Goal: Transaction & Acquisition: Purchase product/service

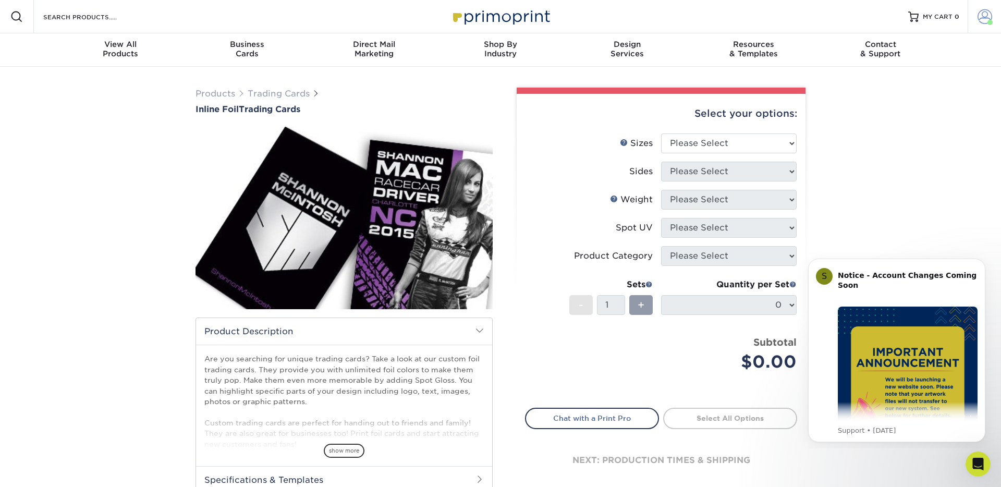
click at [982, 22] on span at bounding box center [984, 16] width 15 height 15
click at [870, 101] on link "Order History" at bounding box center [922, 102] width 131 height 14
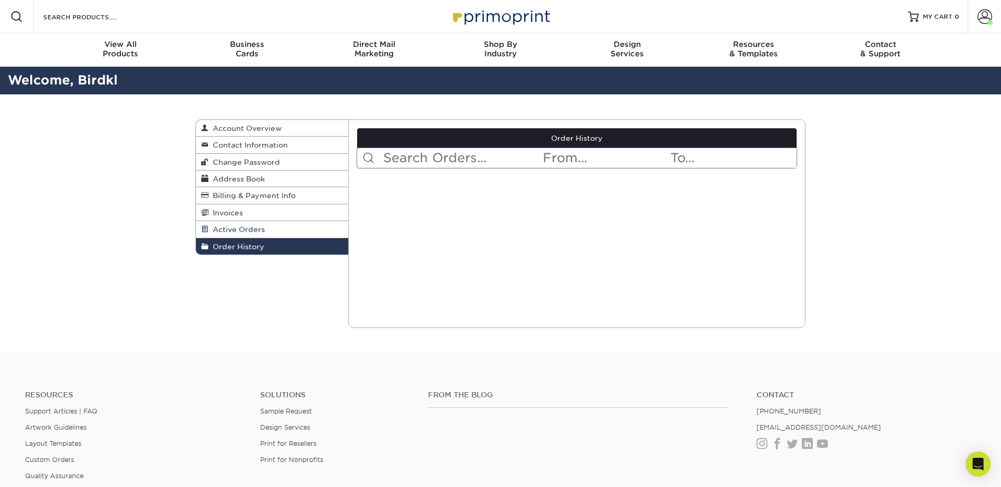
click at [245, 229] on span "Active Orders" at bounding box center [236, 229] width 56 height 8
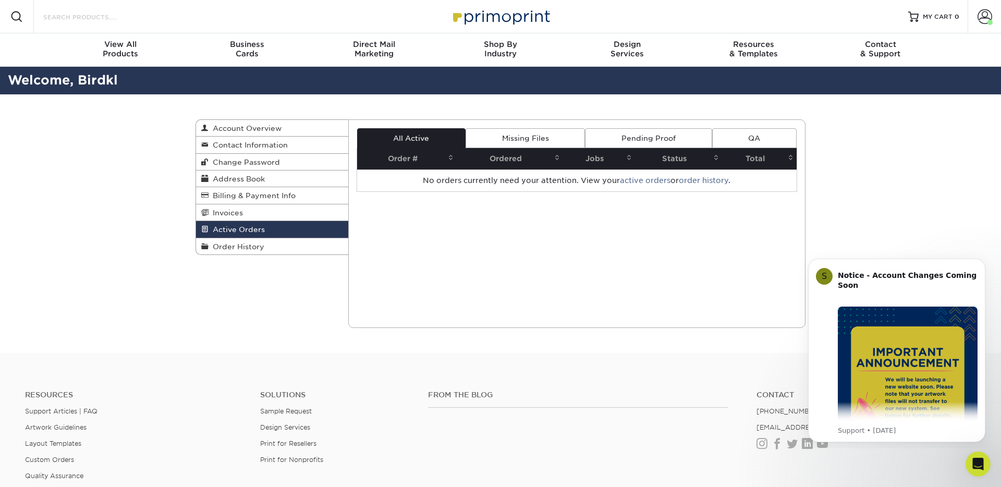
click at [68, 17] on input "Search Products" at bounding box center [93, 16] width 102 height 13
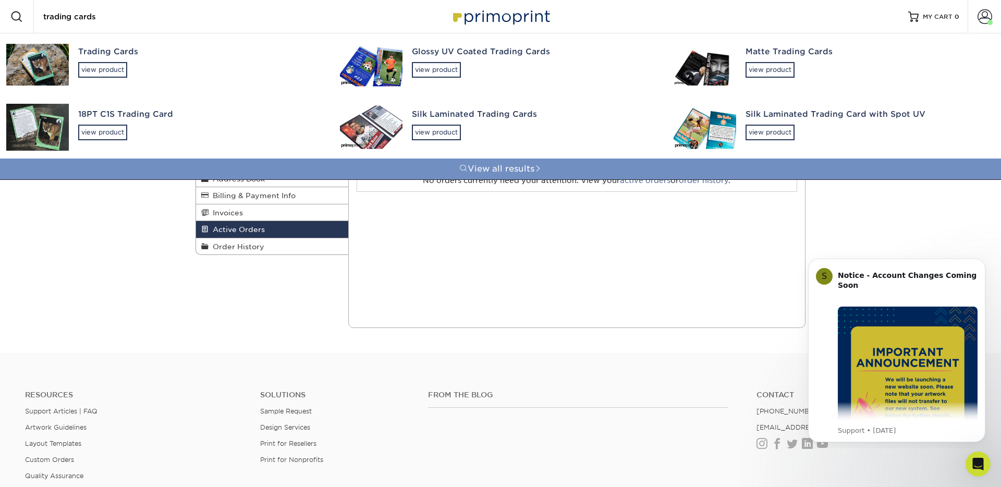
type input "trading cards"
click at [517, 167] on link "View all results" at bounding box center [500, 168] width 1001 height 21
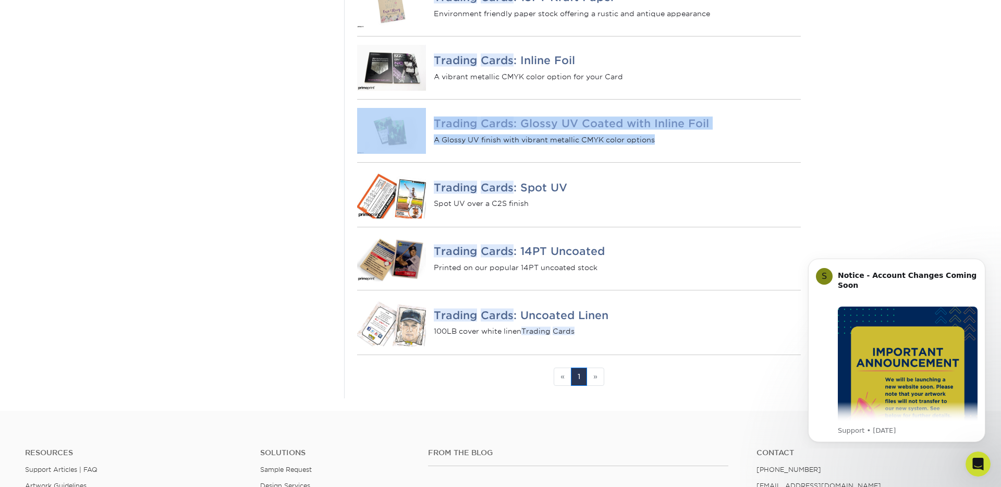
scroll to position [689, 0]
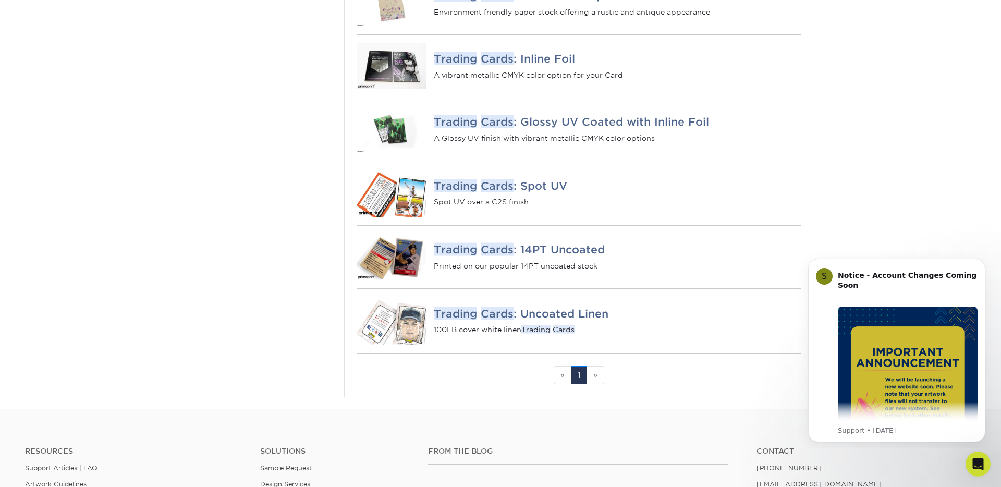
click at [597, 384] on li "» Next" at bounding box center [595, 375] width 17 height 18
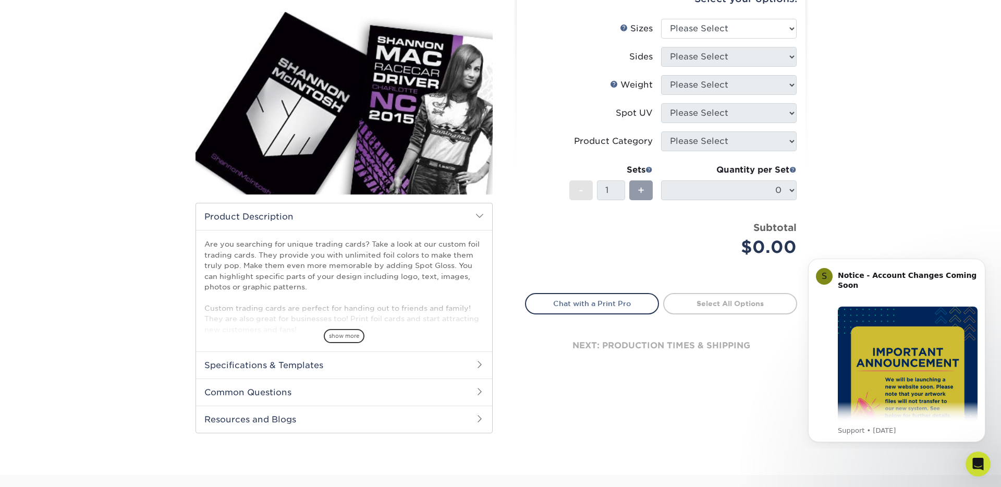
scroll to position [116, 0]
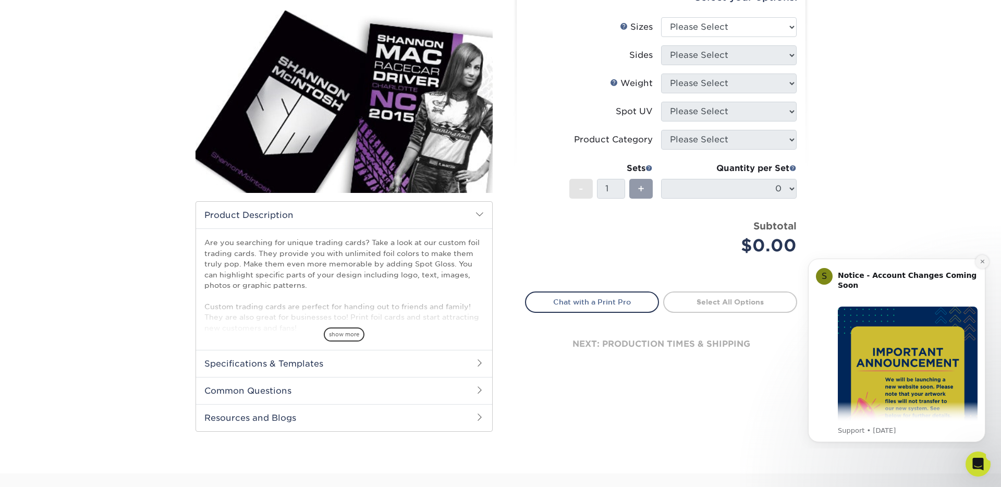
click at [983, 262] on icon "Dismiss notification" at bounding box center [982, 261] width 6 height 6
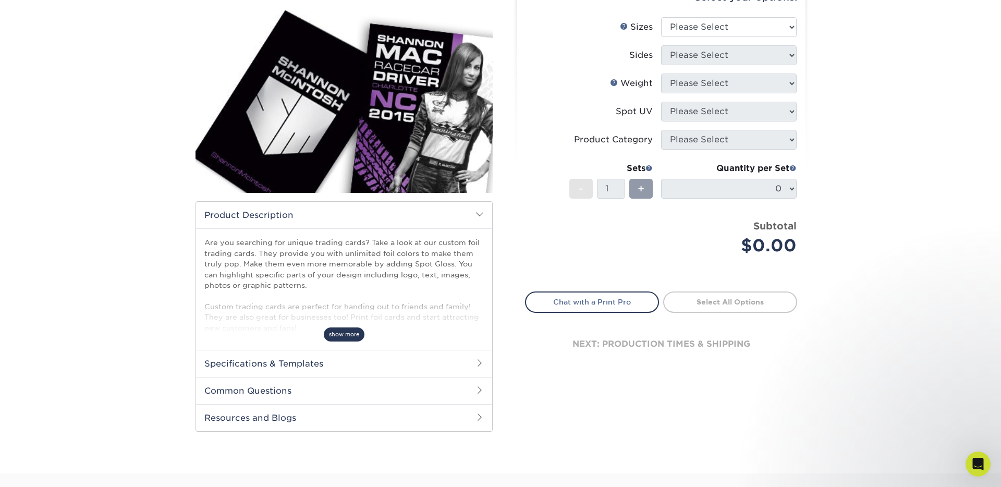
click at [338, 339] on span "show more" at bounding box center [344, 334] width 41 height 14
click at [342, 367] on h2 "Specifications & Templates" at bounding box center [344, 363] width 296 height 27
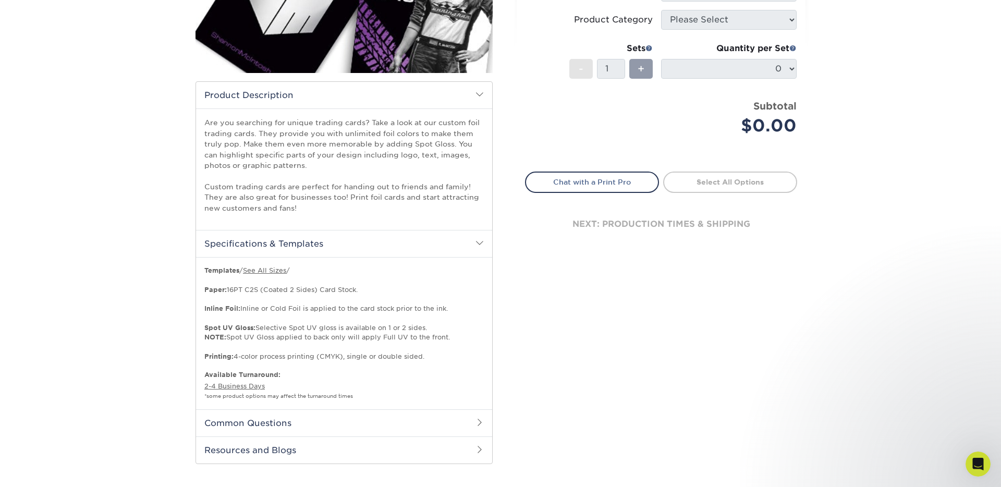
scroll to position [0, 0]
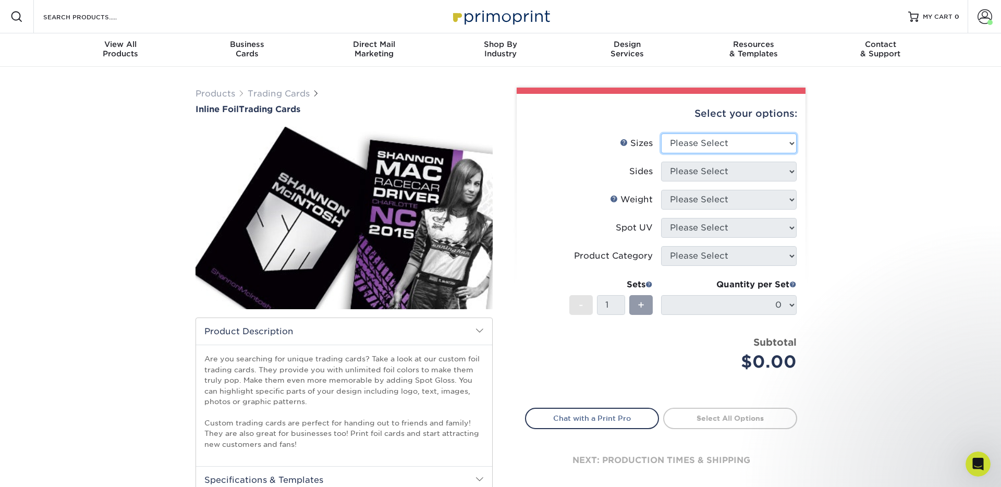
click at [737, 146] on select "Please Select 2.5" x 3.5"" at bounding box center [728, 143] width 135 height 20
select select "2.50x3.50"
click at [661, 133] on select "Please Select 2.5" x 3.5"" at bounding box center [728, 143] width 135 height 20
click at [732, 167] on select "Please Select Print Both Sides - Foil Back Only Print Both Sides - Foil Both Si…" at bounding box center [728, 172] width 135 height 20
select select "34527644-b4fd-4ffb-9092-1318eefcd9d9"
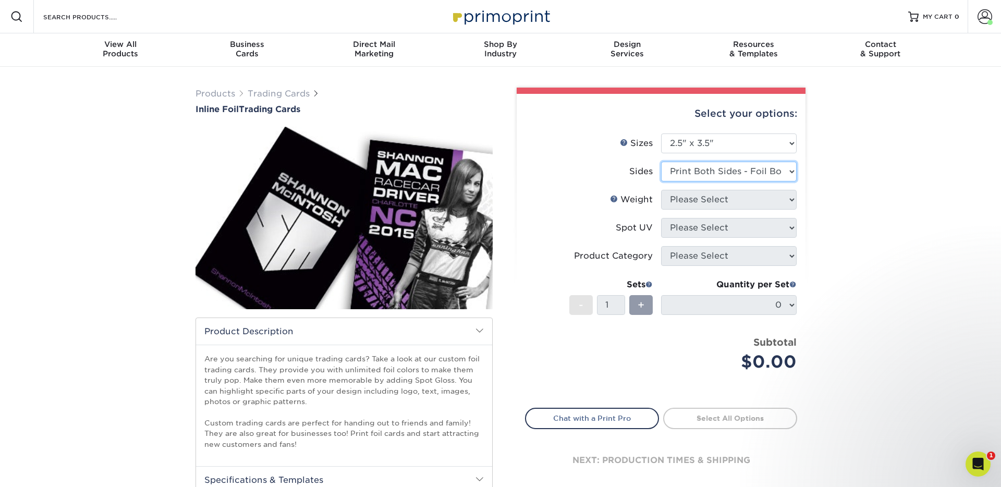
click at [661, 162] on select "Please Select Print Both Sides - Foil Back Only Print Both Sides - Foil Both Si…" at bounding box center [728, 172] width 135 height 20
click at [789, 204] on select "Please Select 16PT" at bounding box center [728, 200] width 135 height 20
select select "16PT"
click at [661, 190] on select "Please Select 16PT" at bounding box center [728, 200] width 135 height 20
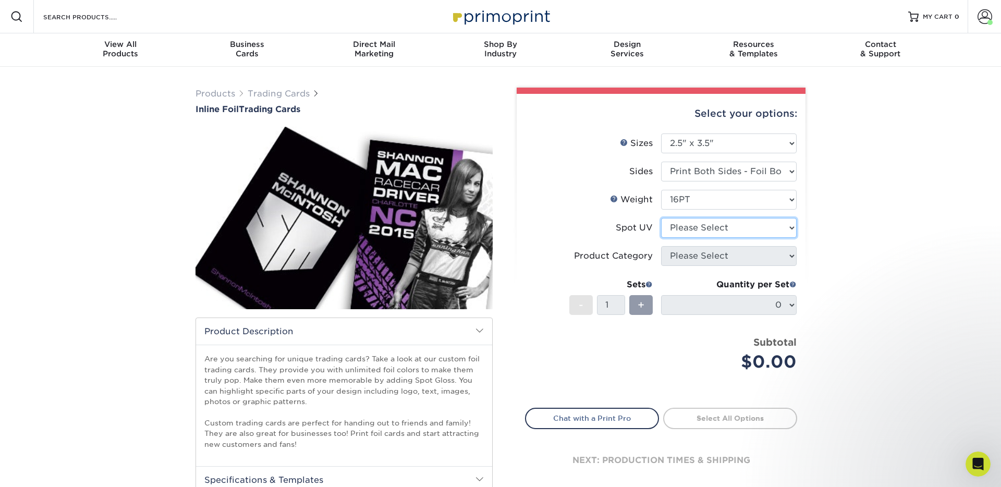
click at [781, 231] on select "Please Select No Spot UV Front and Back (Both Sides) Front Only Back Only" at bounding box center [728, 228] width 135 height 20
select select "3"
click at [661, 218] on select "Please Select No Spot UV Front and Back (Both Sides) Front Only Back Only" at bounding box center [728, 228] width 135 height 20
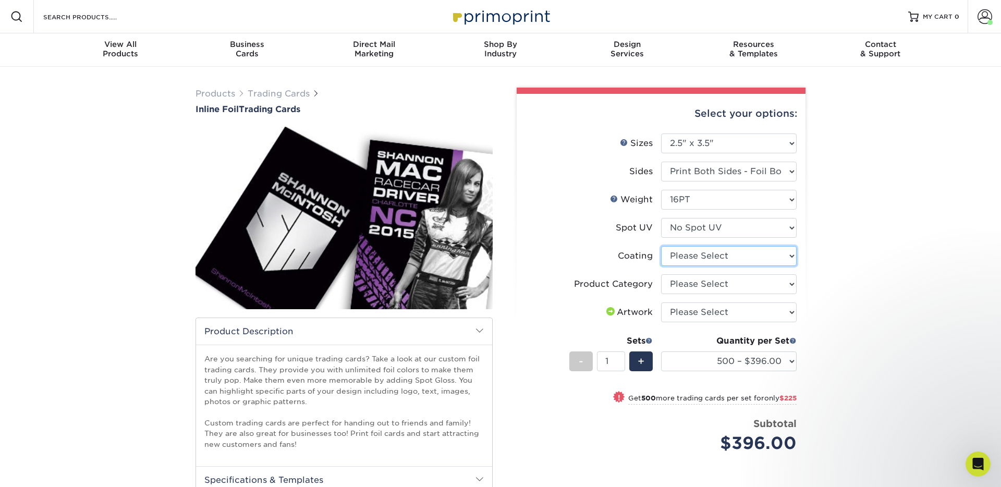
click at [700, 254] on select at bounding box center [728, 256] width 135 height 20
select select "3e7618de-abca-4bda-9f97-8b9129e913d8"
click at [661, 246] on select at bounding box center [728, 256] width 135 height 20
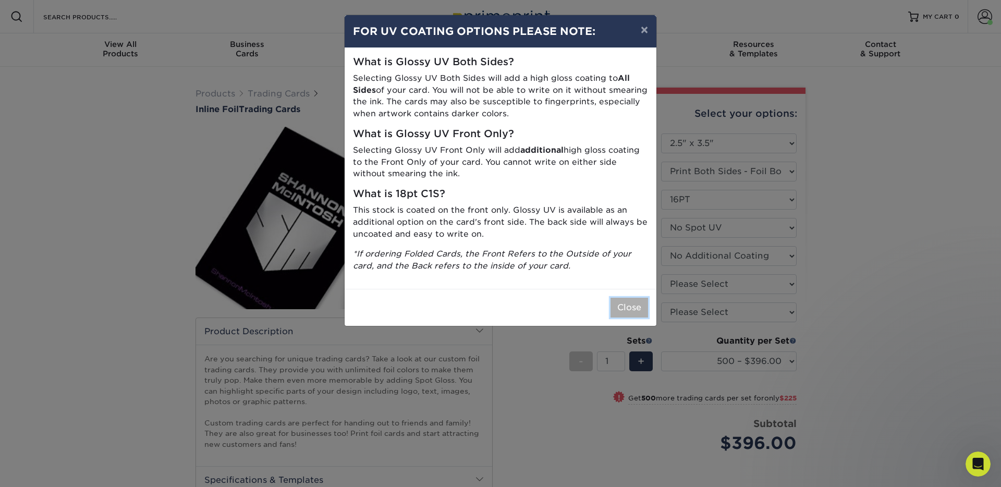
click at [625, 309] on button "Close" at bounding box center [629, 308] width 38 height 20
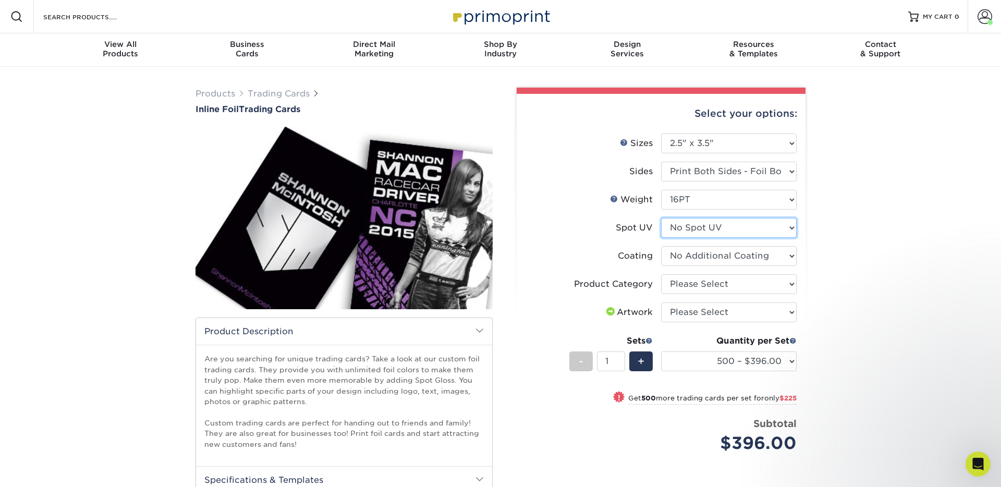
click at [712, 225] on select "Please Select No Spot UV Front and Back (Both Sides) Front Only Back Only" at bounding box center [728, 228] width 135 height 20
click at [771, 288] on select "Please Select Trading Cards" at bounding box center [728, 284] width 135 height 20
select select "c2f9bce9-36c2-409d-b101-c29d9d031e18"
click at [661, 274] on select "Please Select Trading Cards" at bounding box center [728, 284] width 135 height 20
click at [765, 312] on select "Please Select I will upload files I need a design - $100" at bounding box center [728, 312] width 135 height 20
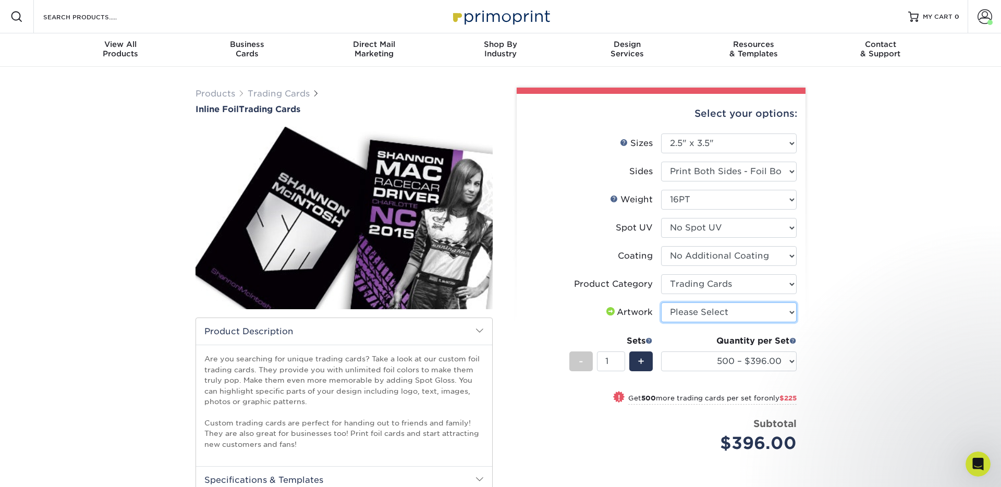
select select "upload"
click at [661, 302] on select "Please Select I will upload files I need a design - $100" at bounding box center [728, 312] width 135 height 20
click at [841, 322] on div "Products Trading Cards Inline Foil Trading Cards show more Templates /" at bounding box center [500, 404] width 1001 height 675
click at [644, 366] on div "+" at bounding box center [640, 361] width 23 height 20
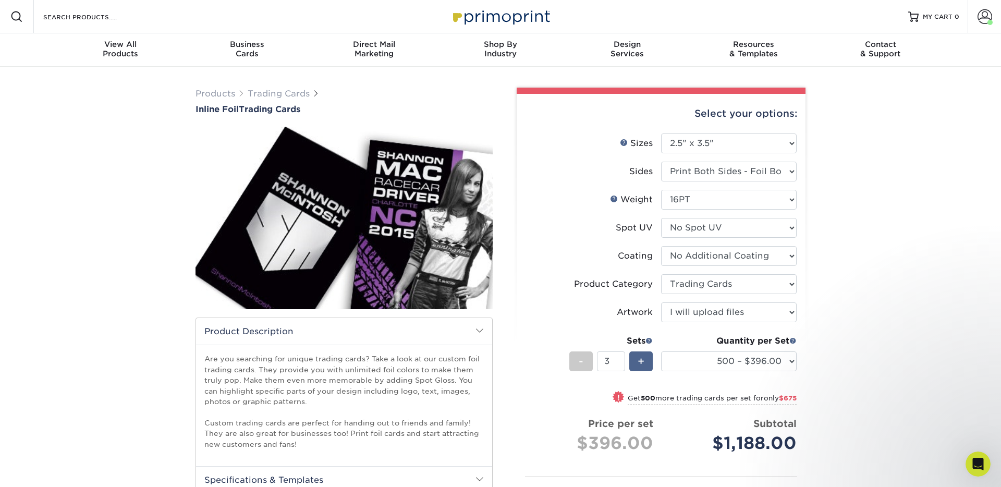
click at [644, 366] on div "+" at bounding box center [640, 361] width 23 height 20
type input "6"
click at [837, 372] on div "Products Trading Cards Inline Foil Trading Cards show more Templates /" at bounding box center [500, 404] width 1001 height 675
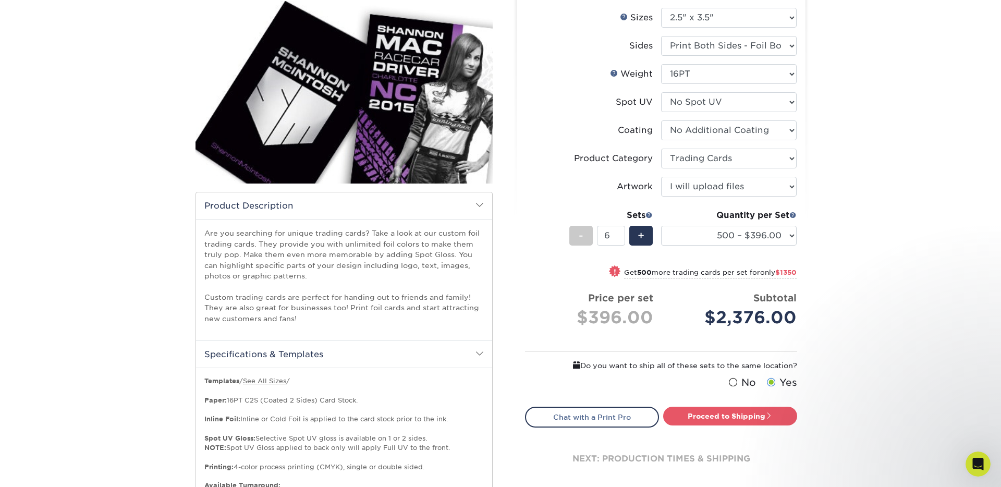
scroll to position [126, 0]
click at [772, 414] on span at bounding box center [768, 415] width 7 height 7
type input "Set 1"
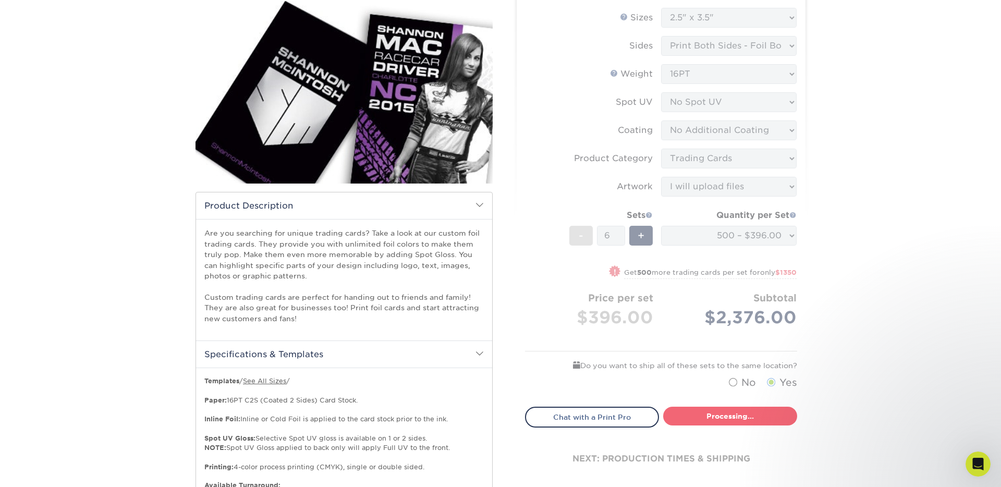
select select "f944bdad-446f-423f-8124-1964ec1f2e55"
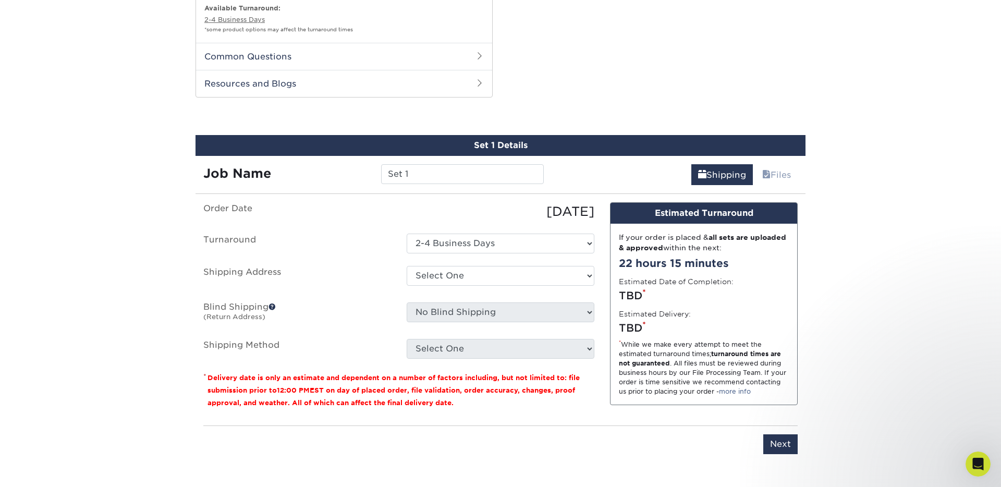
scroll to position [649, 0]
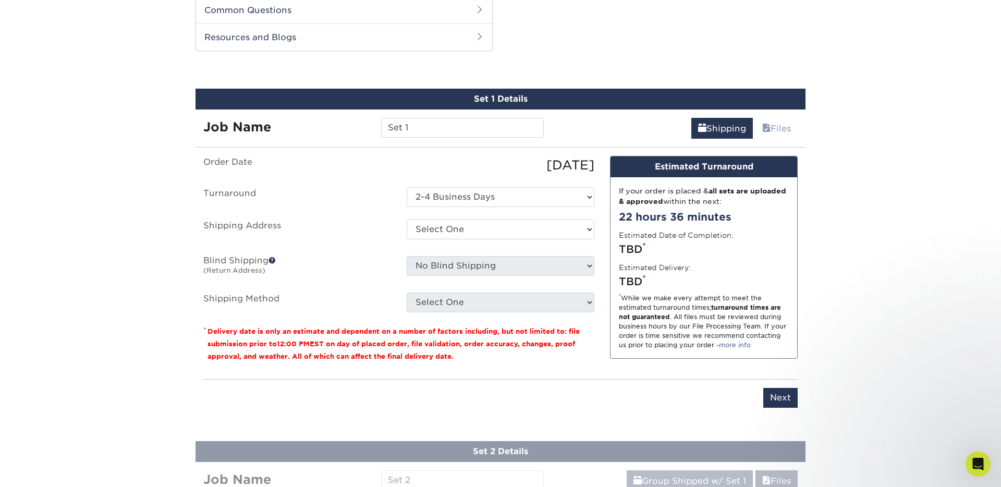
click at [721, 264] on div "If your order is placed & all sets are uploaded & approved within the next: 22 …" at bounding box center [703, 267] width 187 height 181
click at [470, 196] on select "Select One 2-4 Business Days" at bounding box center [500, 197] width 188 height 20
click at [406, 187] on select "Select One 2-4 Business Days" at bounding box center [500, 197] width 188 height 20
click at [466, 131] on input "Set 1" at bounding box center [462, 128] width 162 height 20
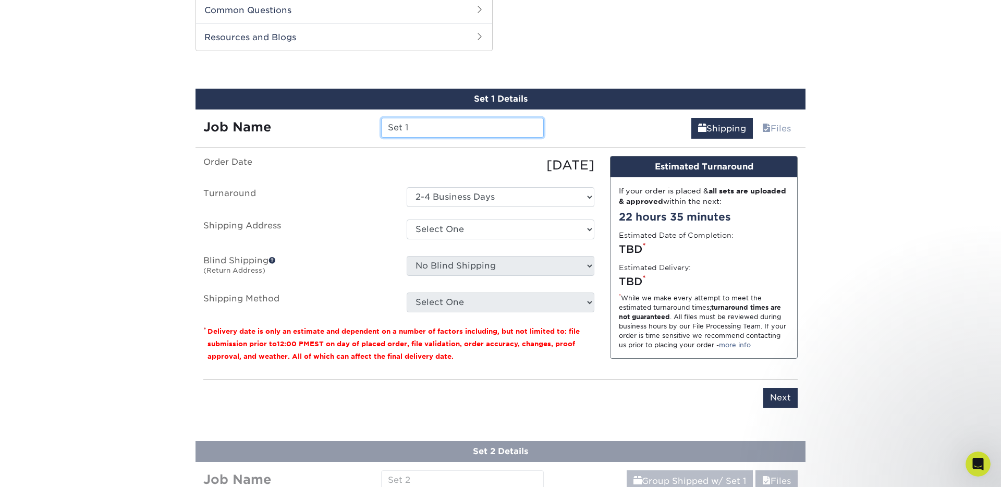
click at [440, 127] on input "Set 1" at bounding box center [462, 128] width 162 height 20
drag, startPoint x: 428, startPoint y: 125, endPoint x: 367, endPoint y: 124, distance: 61.5
click at [367, 124] on div "Job Name Set 1" at bounding box center [373, 128] width 356 height 20
type input "AMET"
click at [345, 237] on label "Shipping Address" at bounding box center [296, 231] width 203 height 24
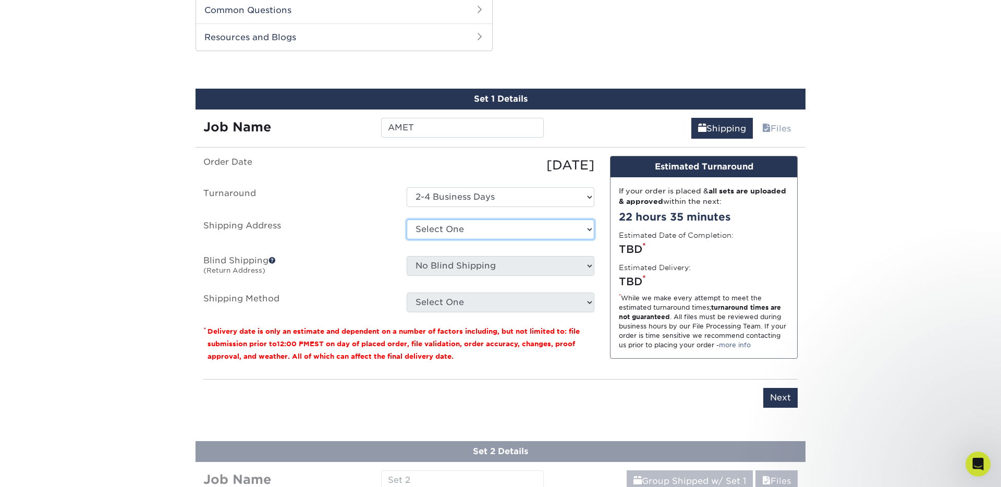
click at [446, 227] on select "Select One Central Carolina Technical College + Add New Address" at bounding box center [500, 229] width 188 height 20
select select "285811"
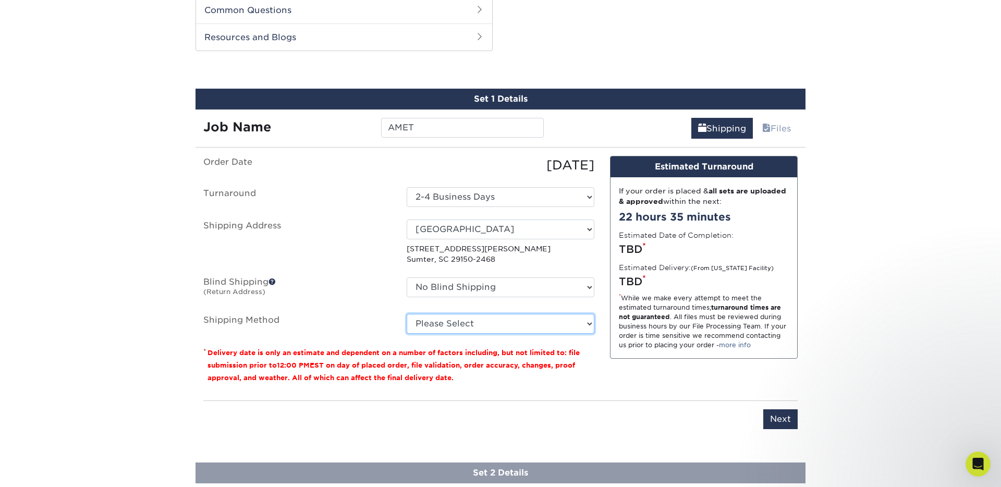
click at [491, 326] on select "Please Select Ground Shipping (+$18.86) 3 Day Shipping Service (+$35.10) 2 Day …" at bounding box center [500, 324] width 188 height 20
click at [406, 314] on select "Please Select Ground Shipping (+$18.86) 3 Day Shipping Service (+$35.10) 2 Day …" at bounding box center [500, 324] width 188 height 20
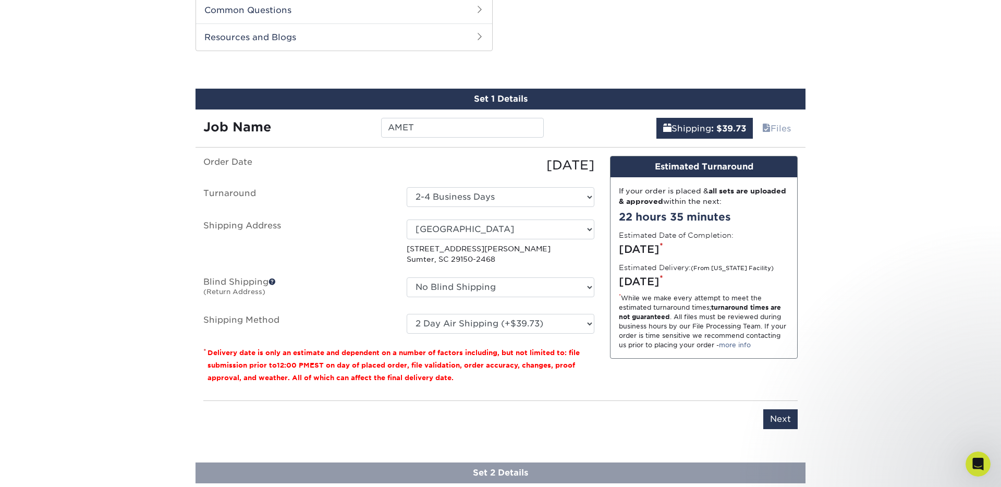
click at [584, 383] on p "* Delivery date is only an estimate and dependent on a number of factors includ…" at bounding box center [398, 365] width 391 height 38
click at [546, 326] on select "Please Select Ground Shipping (+$18.86) 3 Day Shipping Service (+$35.10) 2 Day …" at bounding box center [500, 324] width 188 height 20
select select "13"
click at [406, 314] on select "Please Select Ground Shipping (+$18.86) 3 Day Shipping Service (+$35.10) 2 Day …" at bounding box center [500, 324] width 188 height 20
click at [554, 380] on p "* Delivery date is only an estimate and dependent on a number of factors includ…" at bounding box center [398, 365] width 391 height 38
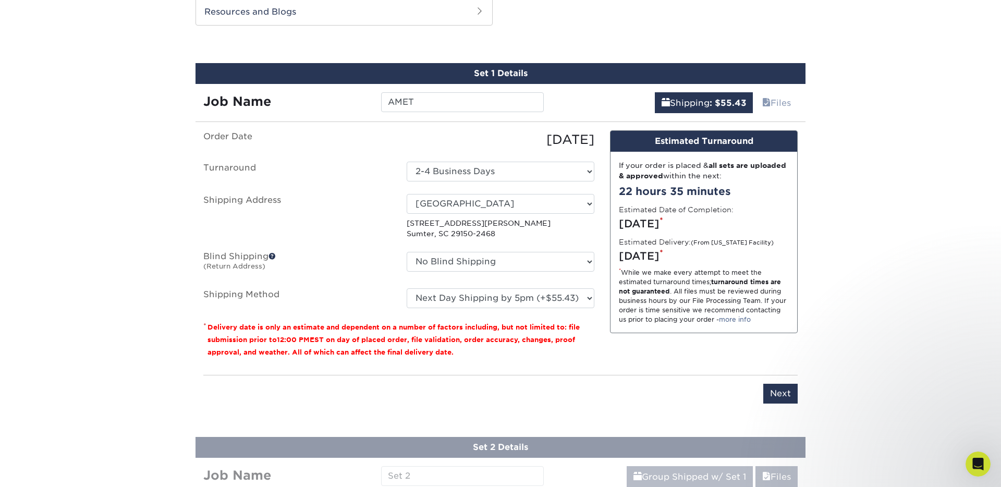
scroll to position [690, 0]
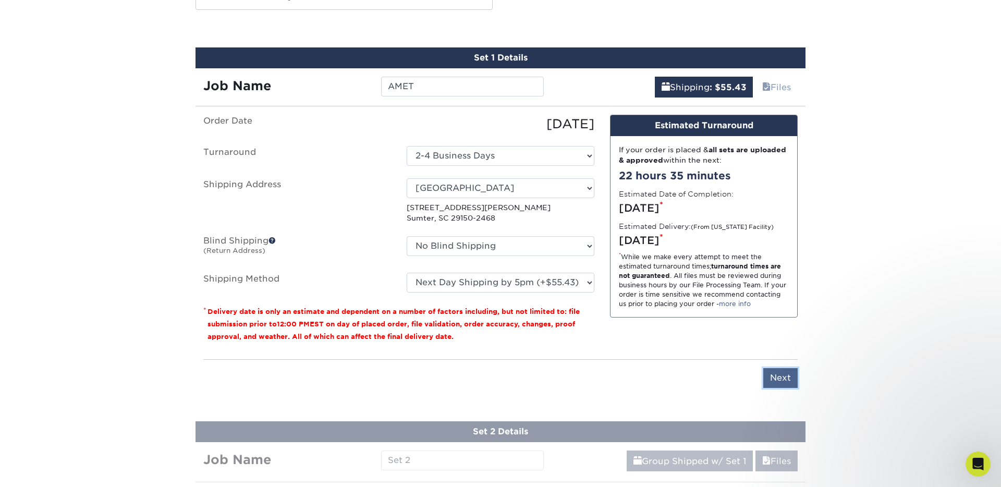
click at [774, 378] on input "Next" at bounding box center [780, 378] width 34 height 20
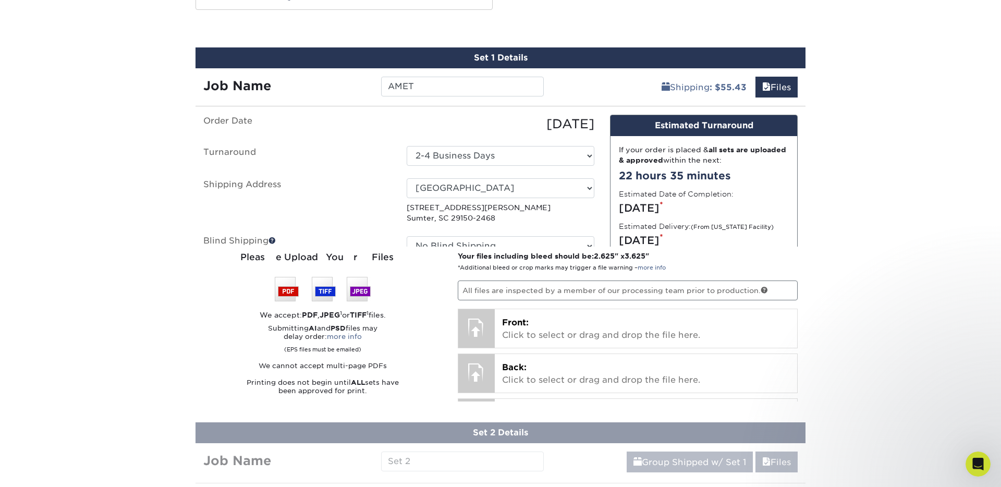
scroll to position [690, 0]
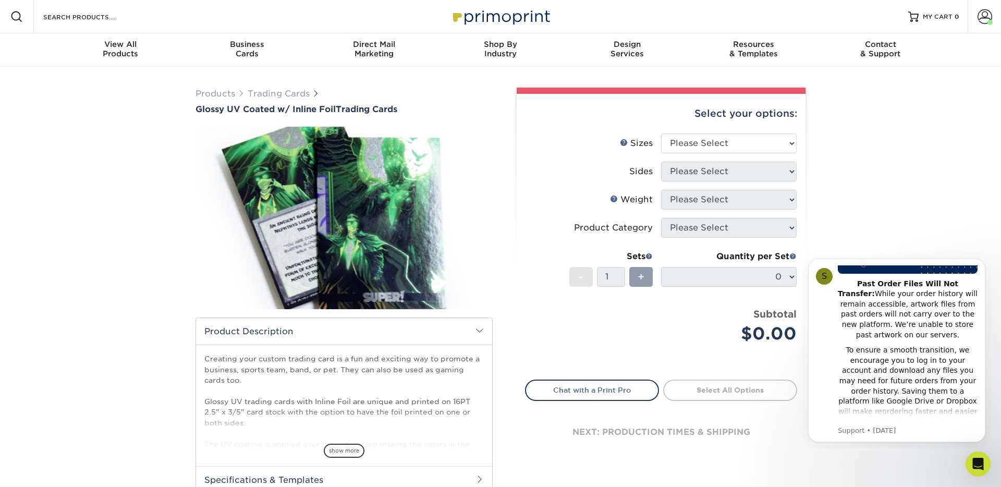
scroll to position [265, 0]
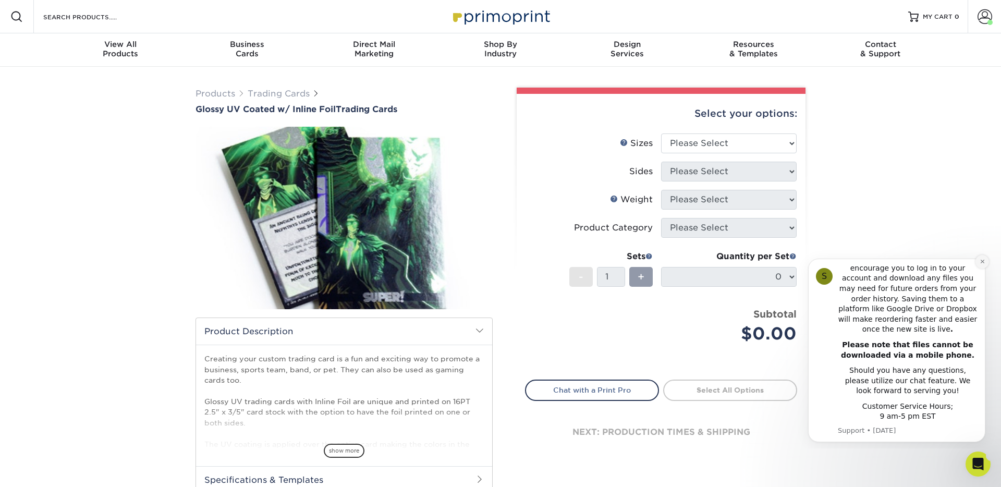
click at [984, 262] on icon "Dismiss notification" at bounding box center [982, 261] width 6 height 6
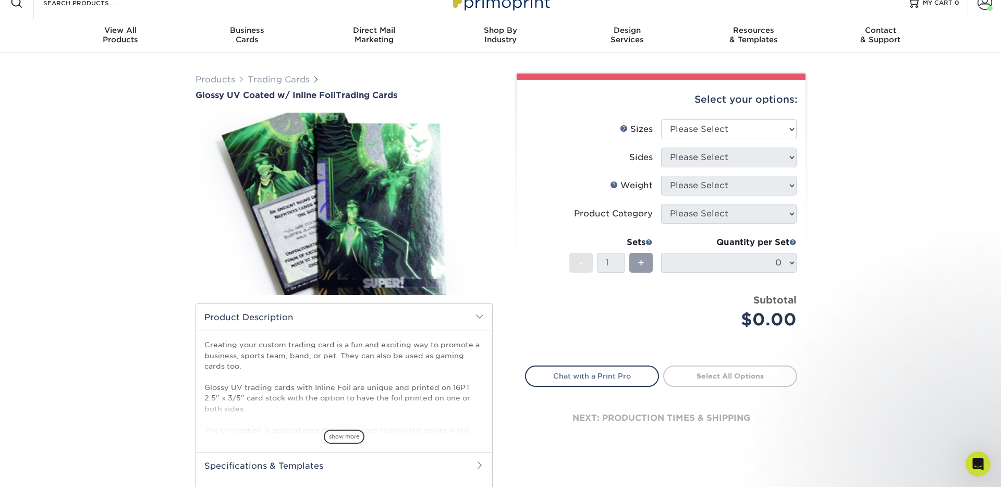
scroll to position [0, 0]
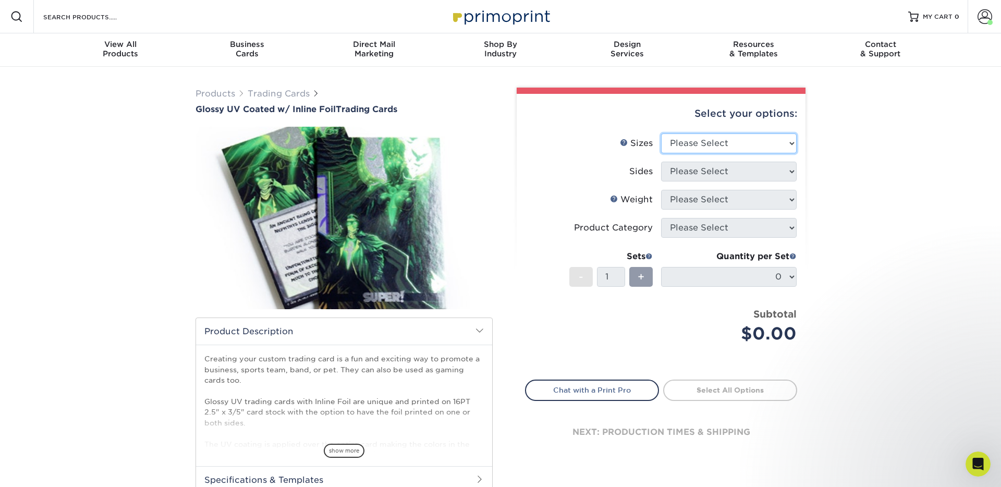
click at [783, 141] on select "Please Select 2.5" x 3.5"" at bounding box center [728, 143] width 135 height 20
select select "2.50x3.50"
click at [661, 133] on select "Please Select 2.5" x 3.5"" at bounding box center [728, 143] width 135 height 20
click at [764, 169] on select "Please Select Print Both Sides - Foil Back Only Print Both Sides - Foil Both Si…" at bounding box center [728, 172] width 135 height 20
select select "34527644-b4fd-4ffb-9092-1318eefcd9d9"
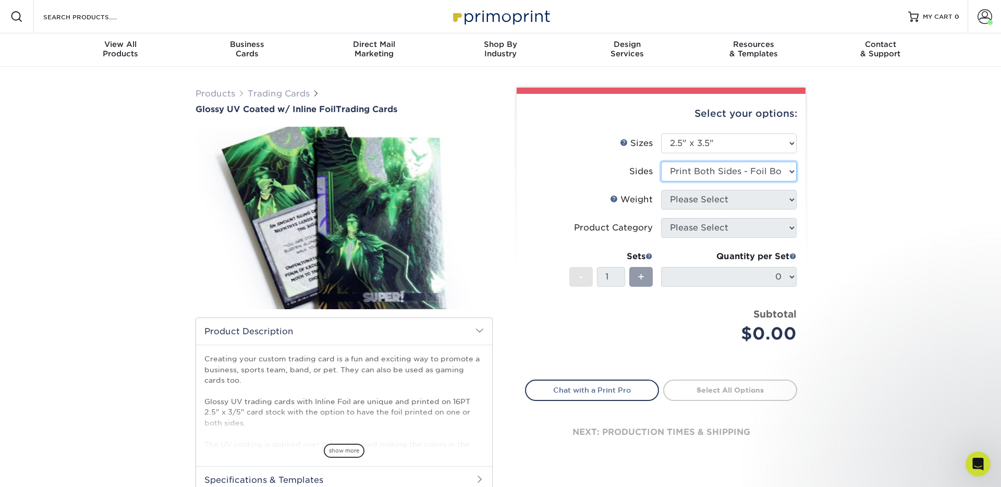
click at [661, 162] on select "Please Select Print Both Sides - Foil Back Only Print Both Sides - Foil Both Si…" at bounding box center [728, 172] width 135 height 20
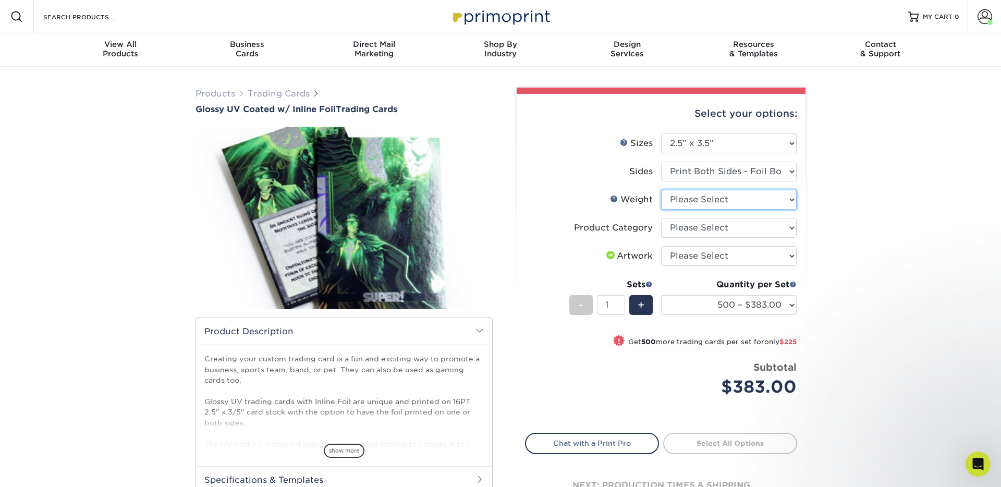
click at [727, 204] on select "Please Select 16PT" at bounding box center [728, 200] width 135 height 20
select select "16PT"
click at [661, 190] on select "Please Select 16PT" at bounding box center [728, 200] width 135 height 20
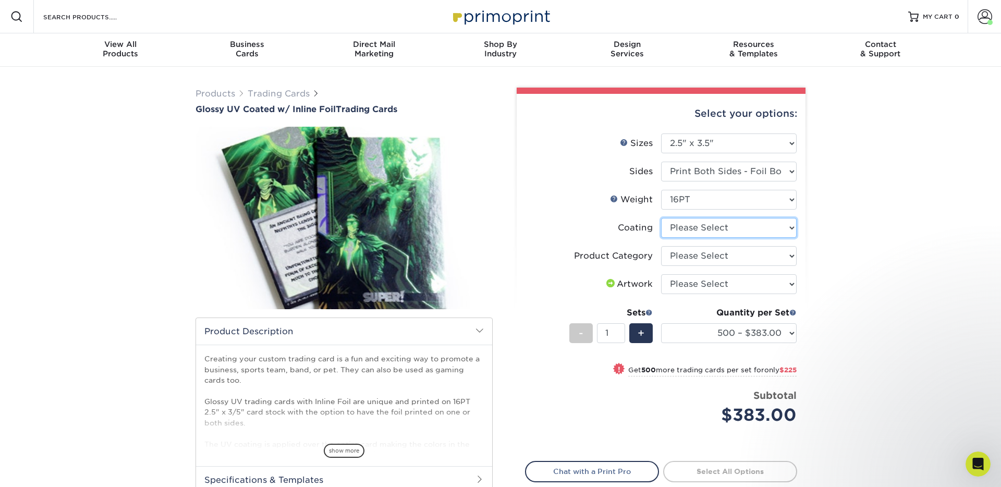
click at [717, 231] on select at bounding box center [728, 228] width 135 height 20
select select "ae367451-b2b8-45df-a344-0f05b6a12993"
click at [661, 218] on select at bounding box center [728, 228] width 135 height 20
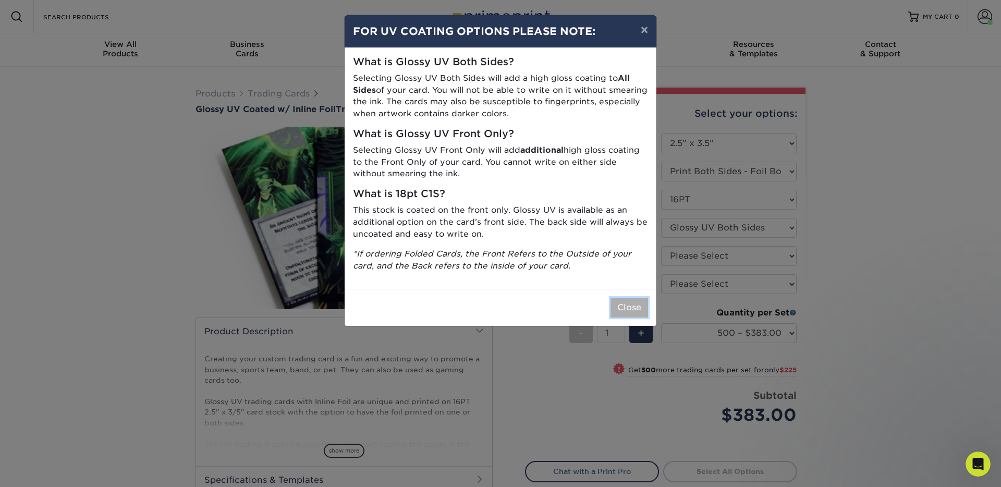
click at [631, 303] on button "Close" at bounding box center [629, 308] width 38 height 20
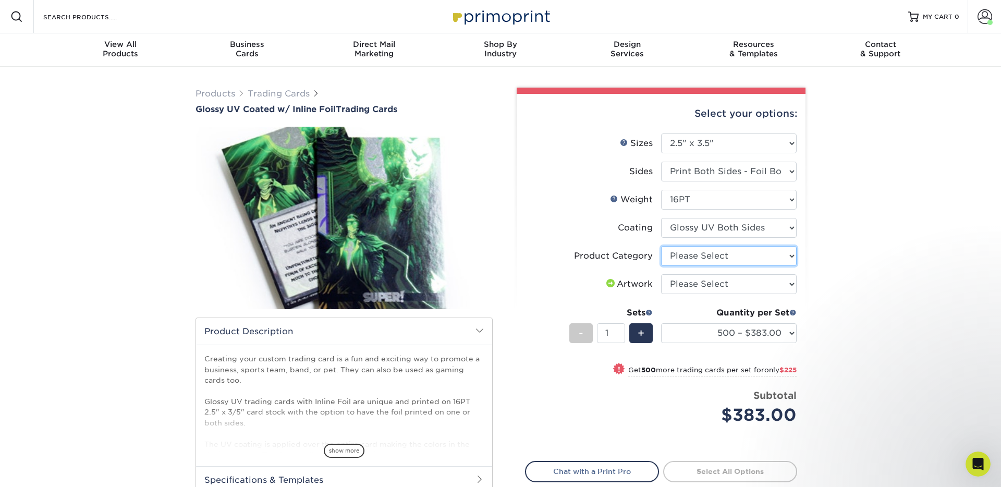
click at [688, 254] on select "Please Select Trading Cards" at bounding box center [728, 256] width 135 height 20
select select "c2f9bce9-36c2-409d-b101-c29d9d031e18"
click at [661, 246] on select "Please Select Trading Cards" at bounding box center [728, 256] width 135 height 20
click at [842, 271] on div "Products Trading Cards Glossy UV Coated w/ Inline Foil Trading Cards /" at bounding box center [500, 328] width 1001 height 523
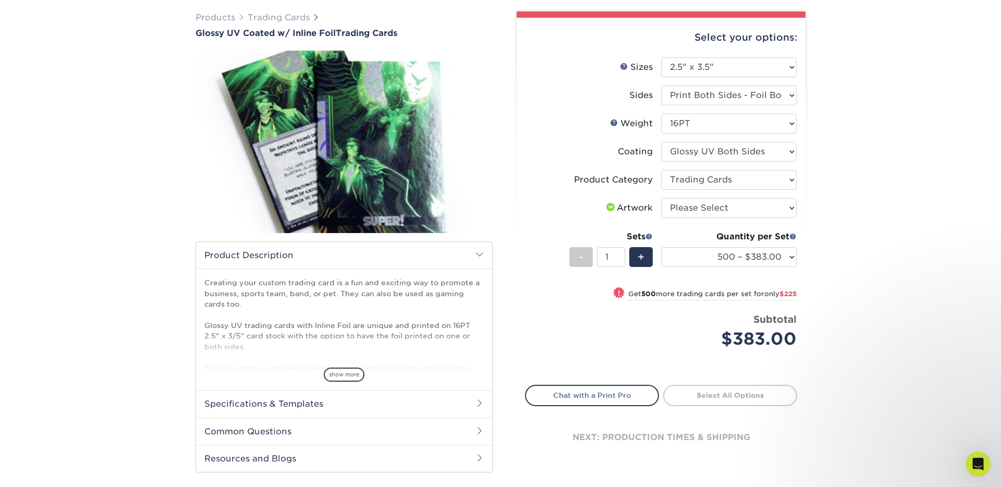
scroll to position [94, 0]
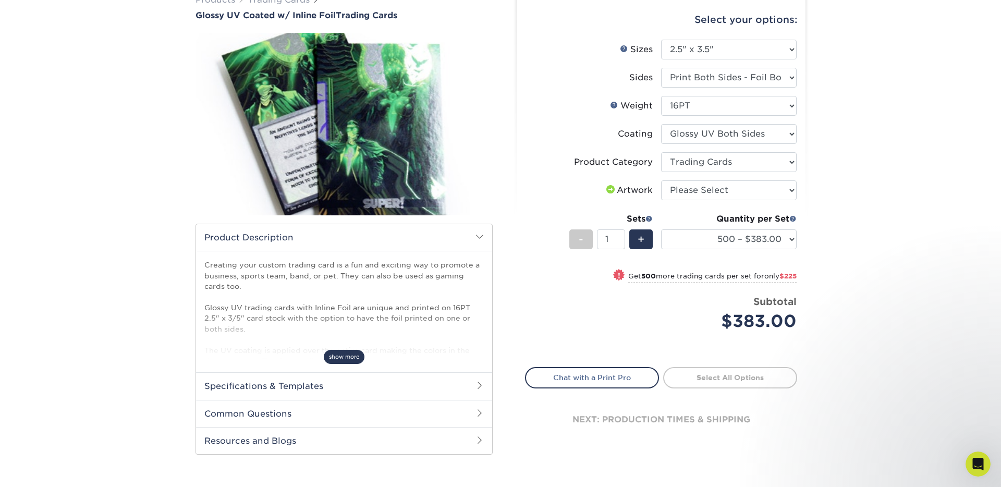
click at [336, 357] on span "show more" at bounding box center [344, 357] width 41 height 14
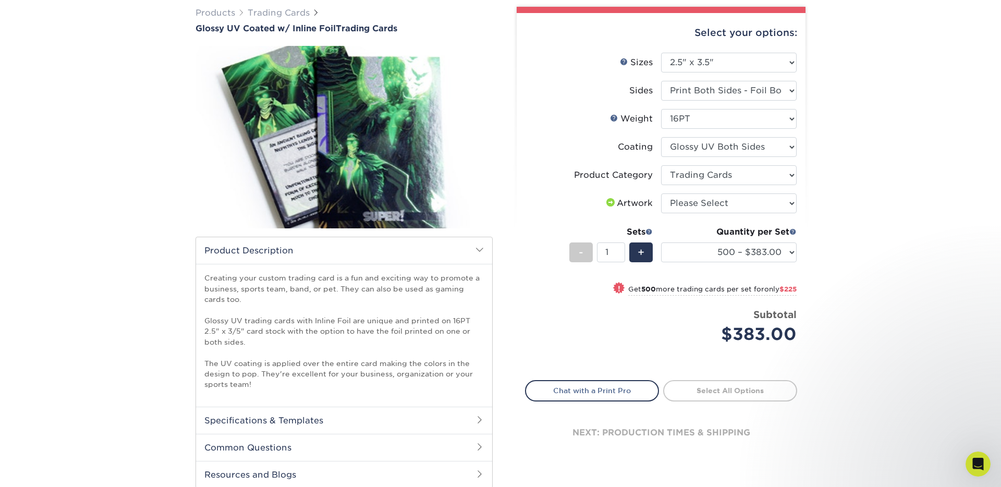
scroll to position [83, 0]
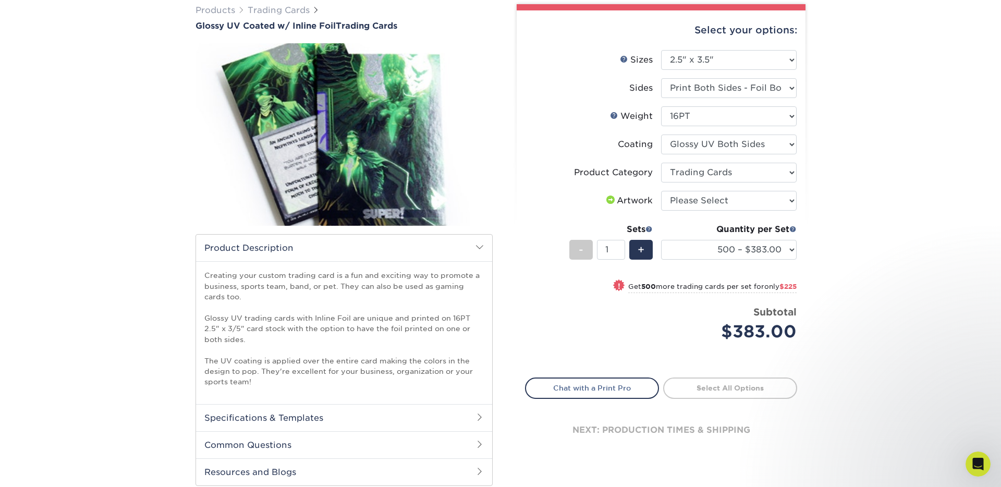
click at [316, 442] on h2 "Common Questions" at bounding box center [344, 444] width 296 height 27
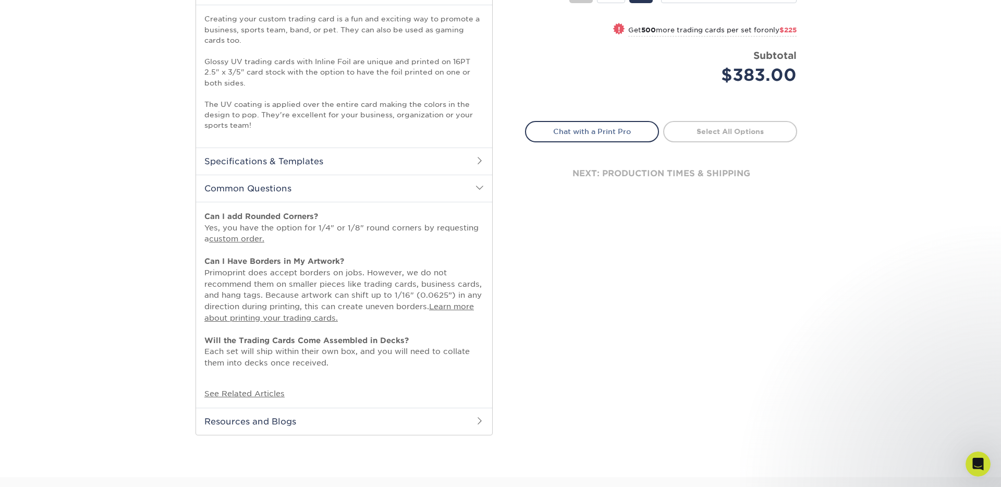
scroll to position [341, 0]
click at [98, 147] on div "Products Trading Cards Glossy UV Coated w/ Inline Foil Trading Cards /" at bounding box center [500, 100] width 1001 height 750
click at [287, 421] on h2 "Resources and Blogs" at bounding box center [344, 419] width 296 height 27
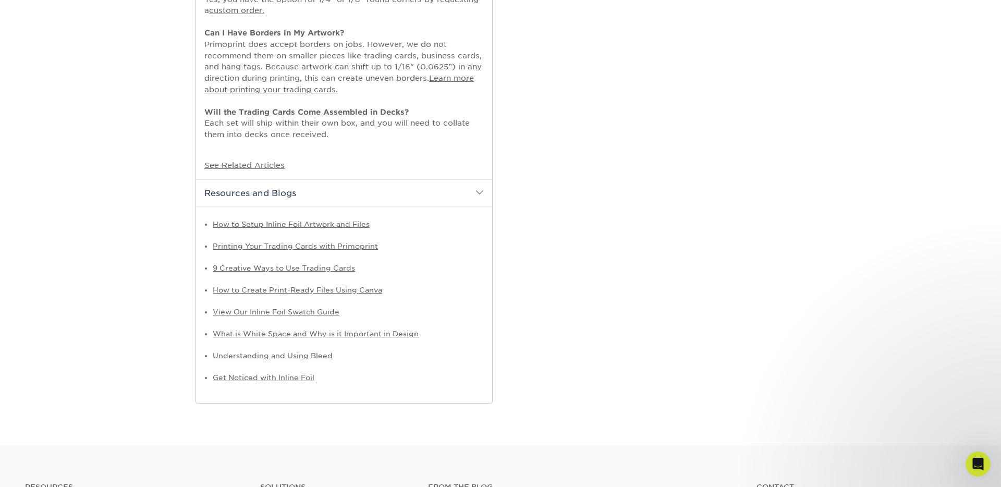
scroll to position [573, 0]
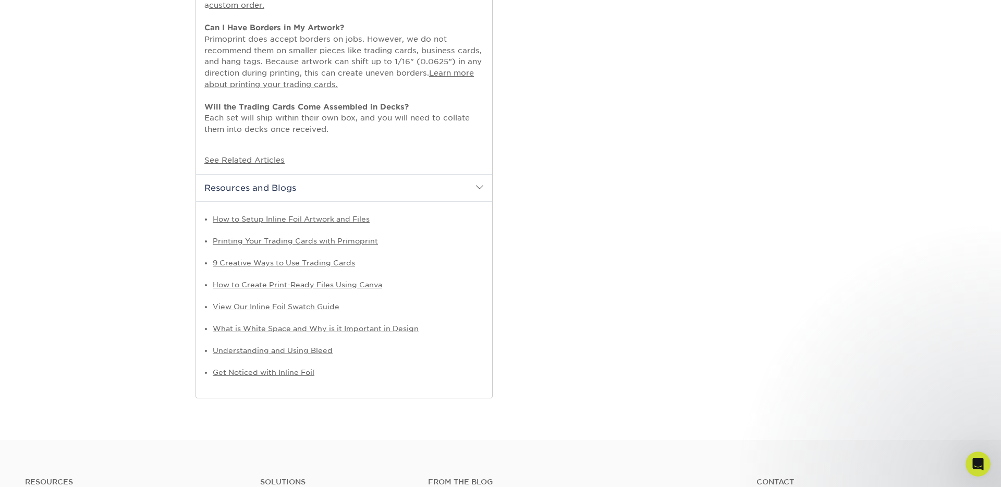
click at [297, 308] on link "View Our Inline Foil Swatch Guide" at bounding box center [276, 306] width 127 height 8
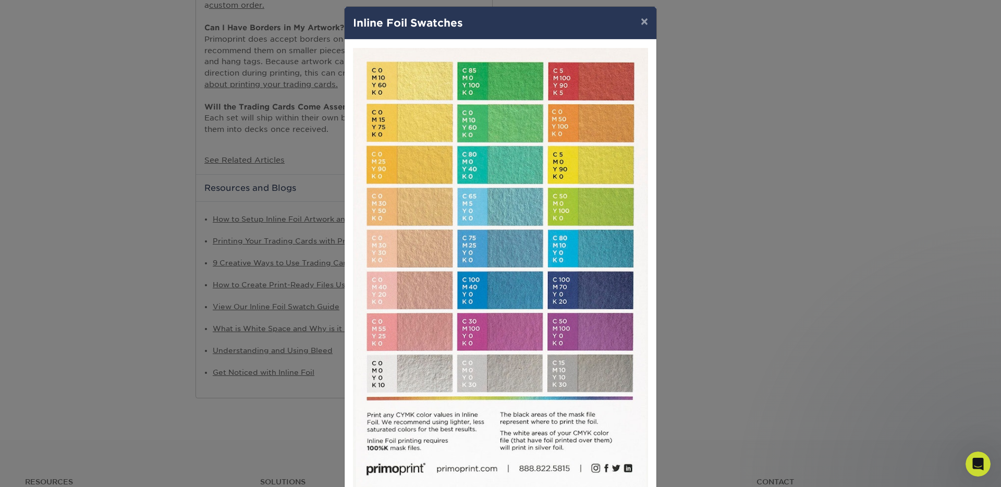
scroll to position [0, 0]
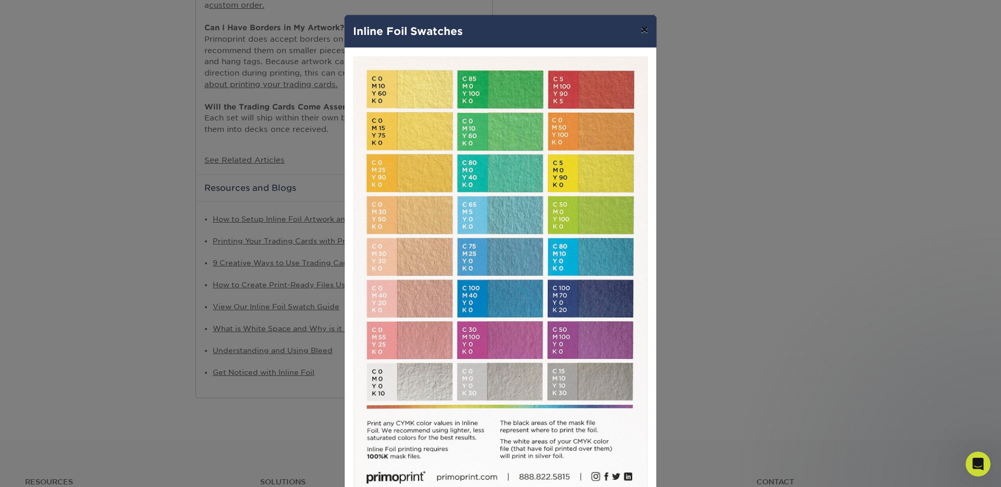
click at [643, 29] on button "×" at bounding box center [644, 29] width 24 height 29
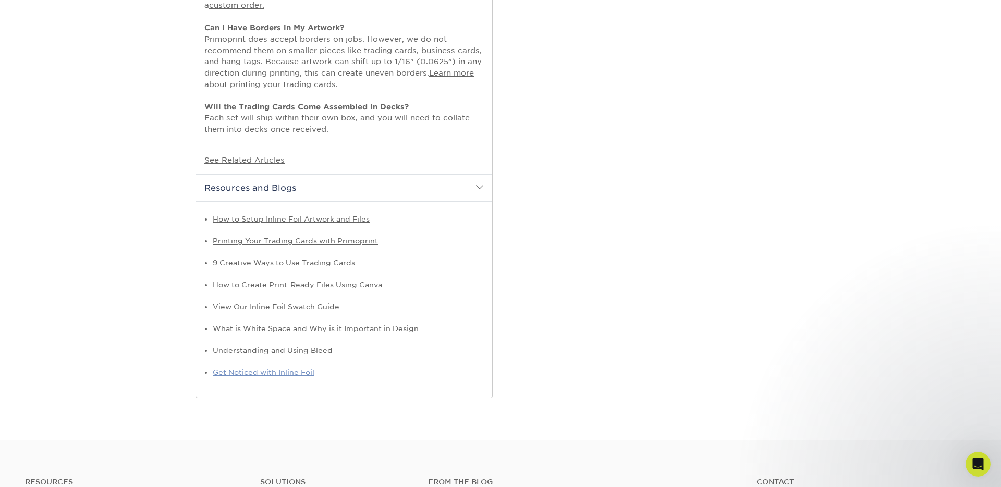
click at [300, 373] on link "Get Noticed with Inline Foil" at bounding box center [264, 372] width 102 height 8
click at [300, 219] on link "How to Setup Inline Foil Artwork and Files" at bounding box center [291, 219] width 157 height 8
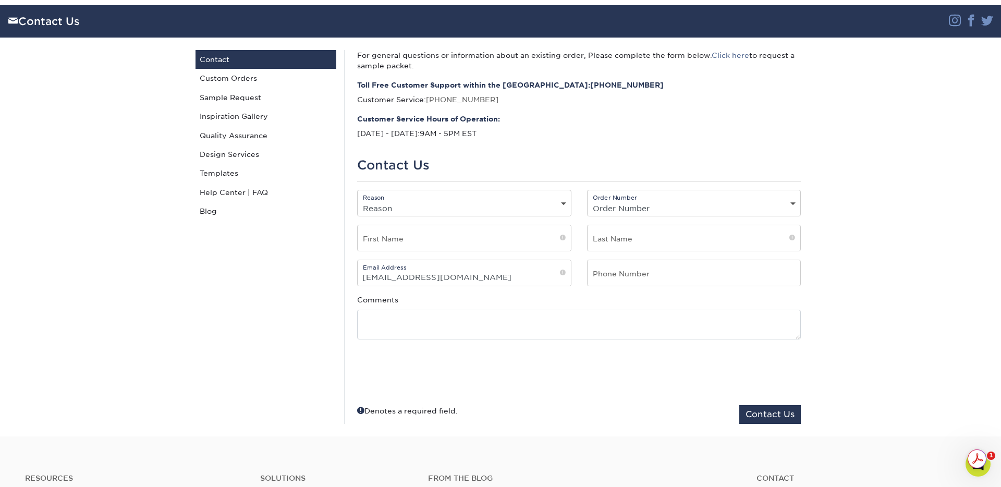
scroll to position [66, 0]
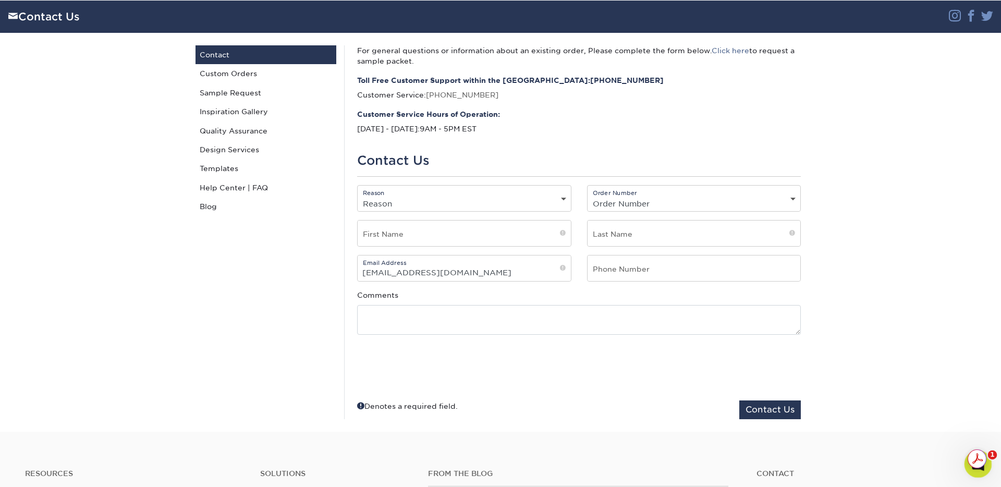
click at [967, 470] on div "Open Intercom Messenger" at bounding box center [976, 462] width 34 height 34
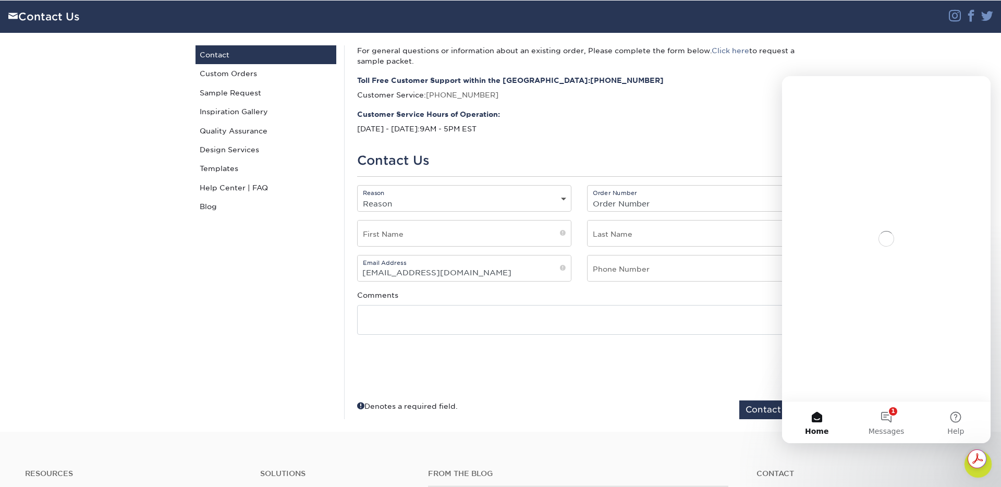
scroll to position [0, 0]
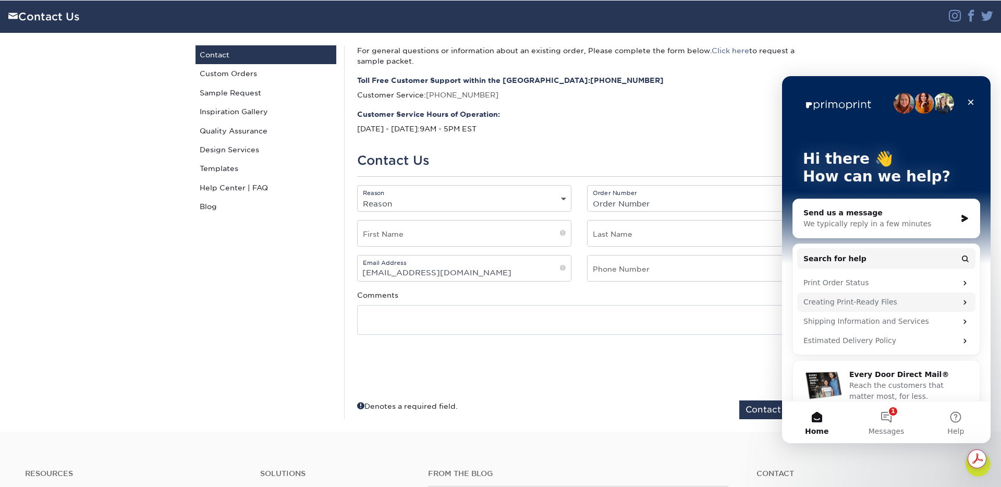
click at [890, 304] on div "Creating Print-Ready Files" at bounding box center [879, 302] width 153 height 11
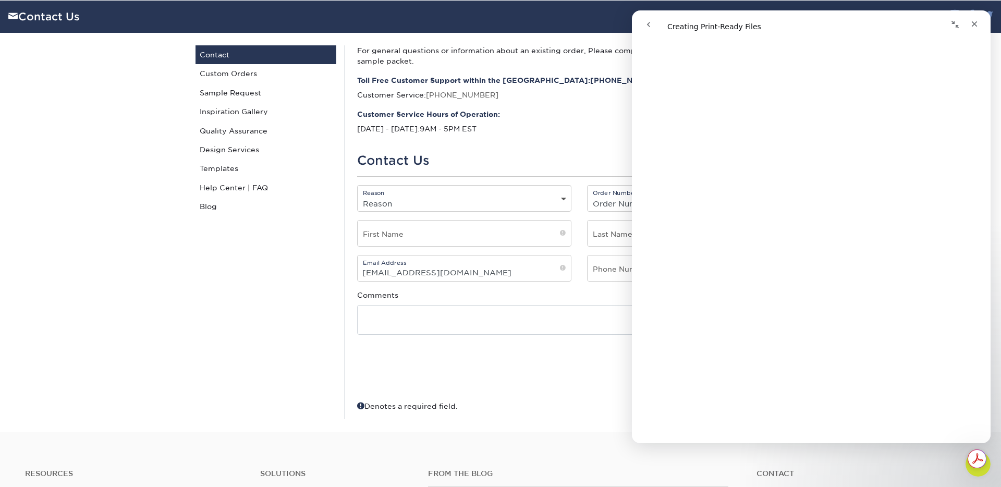
scroll to position [110, 0]
click at [211, 299] on div "Contact Us Contact Custom Orders Sample Request Inspiration Gallery Quality Ass…" at bounding box center [266, 232] width 156 height 374
click at [978, 26] on div "Close" at bounding box center [974, 24] width 19 height 19
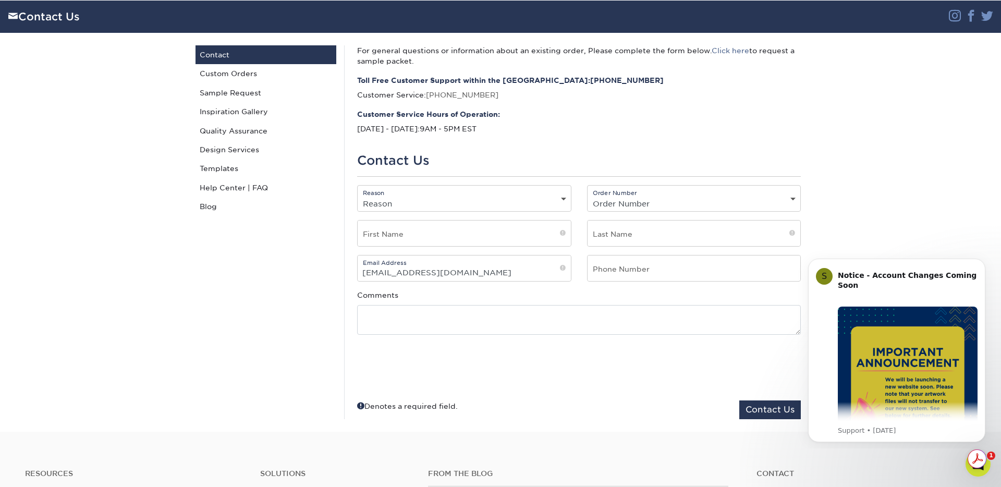
scroll to position [0, 0]
